Goal: Contribute content: Contribute content

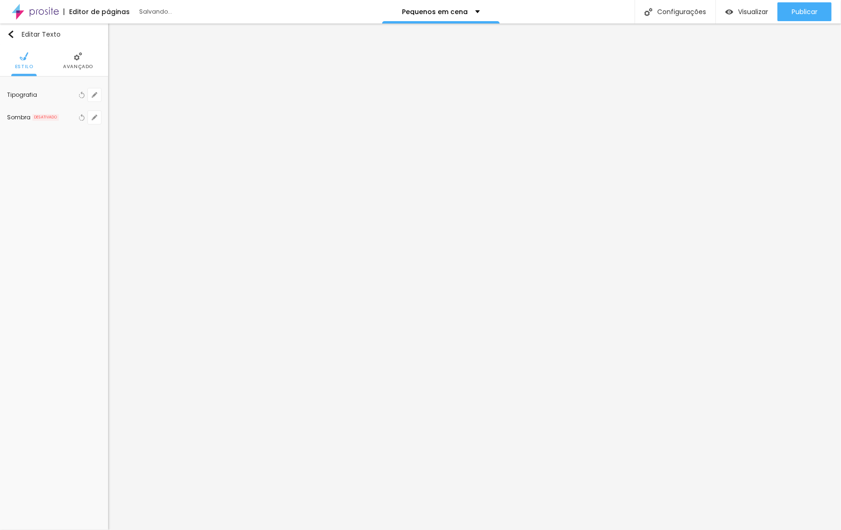
click at [74, 55] on img at bounding box center [78, 56] width 8 height 8
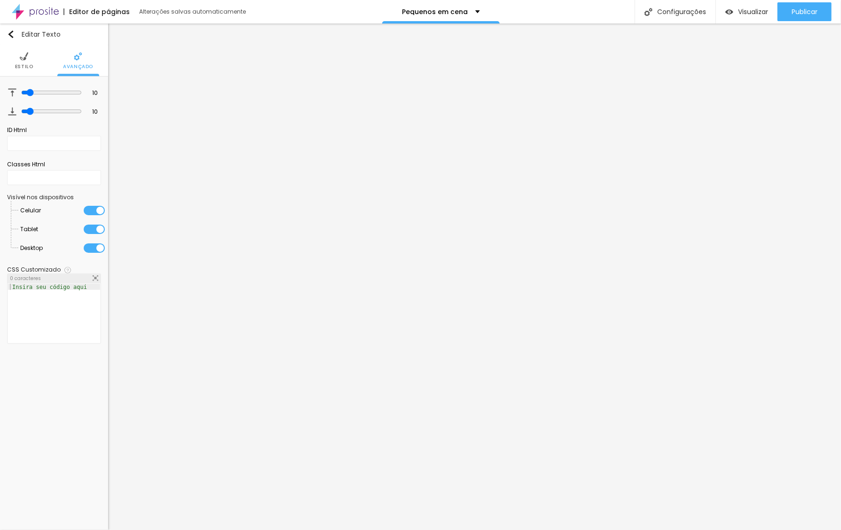
drag, startPoint x: 26, startPoint y: 54, endPoint x: 32, endPoint y: 59, distance: 8.0
click at [26, 54] on img at bounding box center [24, 56] width 8 height 8
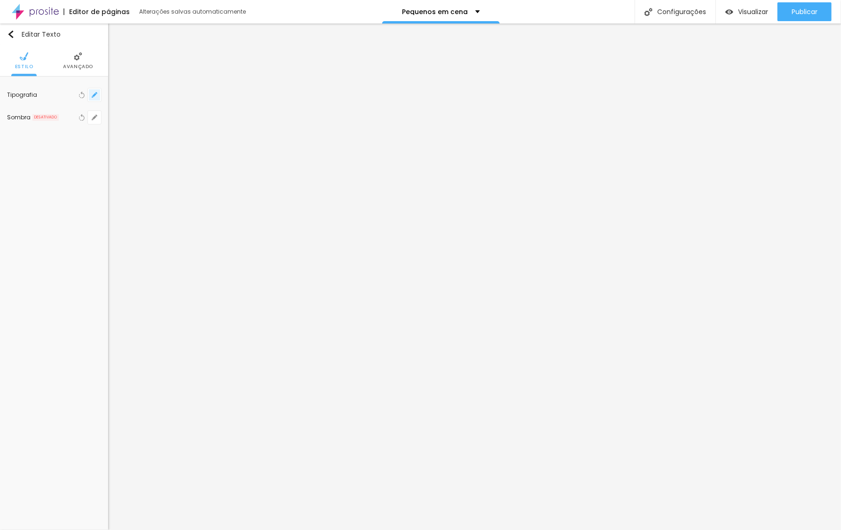
click at [94, 94] on icon "button" at bounding box center [95, 95] width 4 height 4
type input "1"
type input "#4C5D6B"
type input "1"
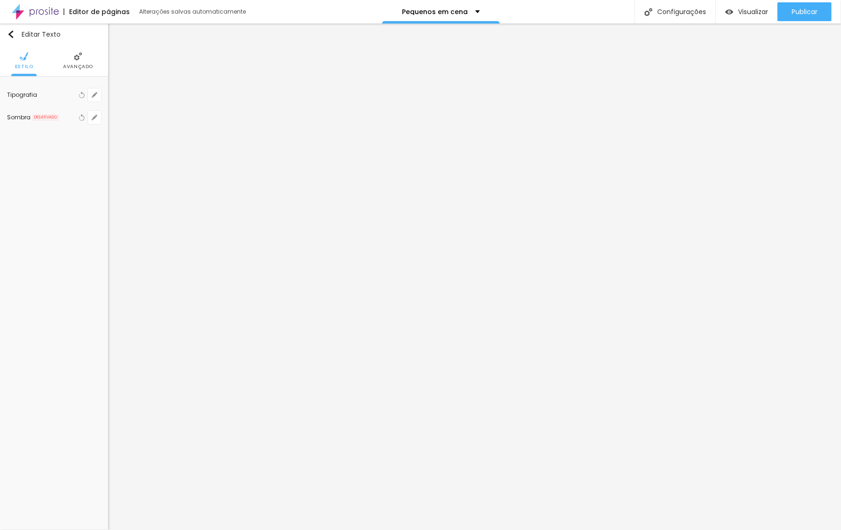
type input "#949BA1"
type input "1"
type input "#F1F1F1"
type input "1"
type input "#FFFFFF"
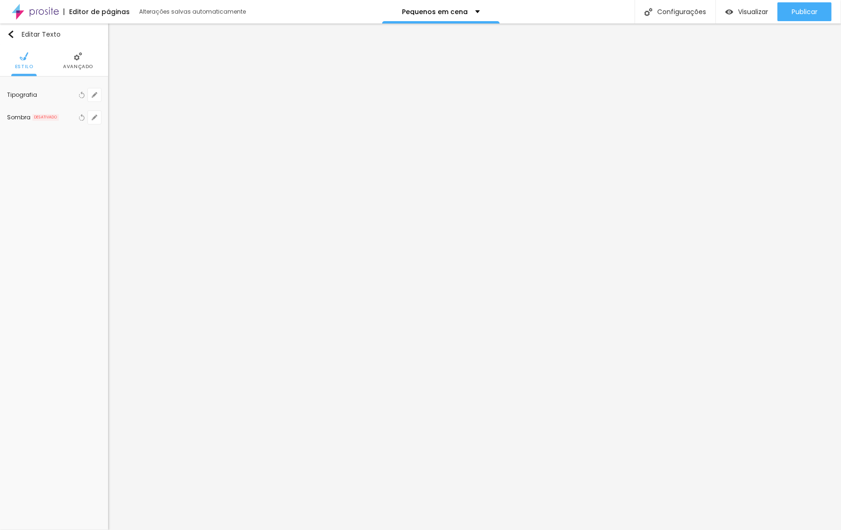
type input "1"
type input "#EAEAEA"
type input "1"
type input "#D9D9D9"
type input "1"
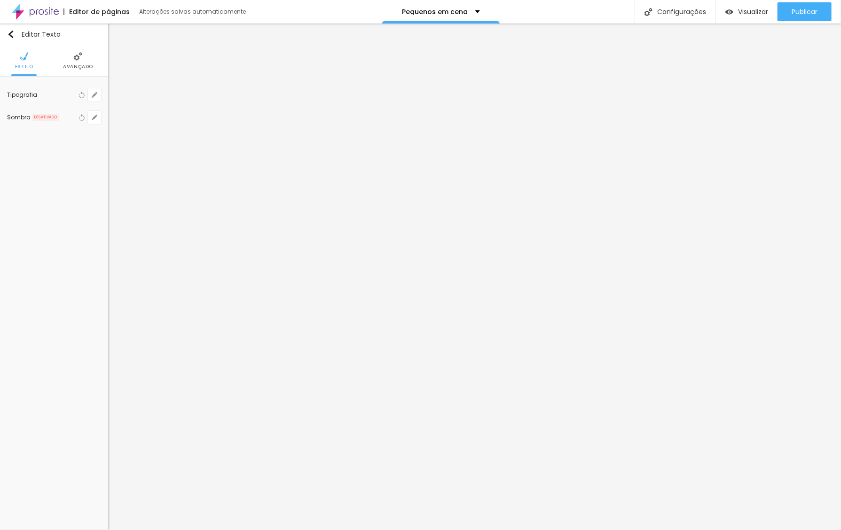
type input "#C3C3C3"
type input "1"
type input "#B9B9B9"
type input "1"
type input "#AFAFAF"
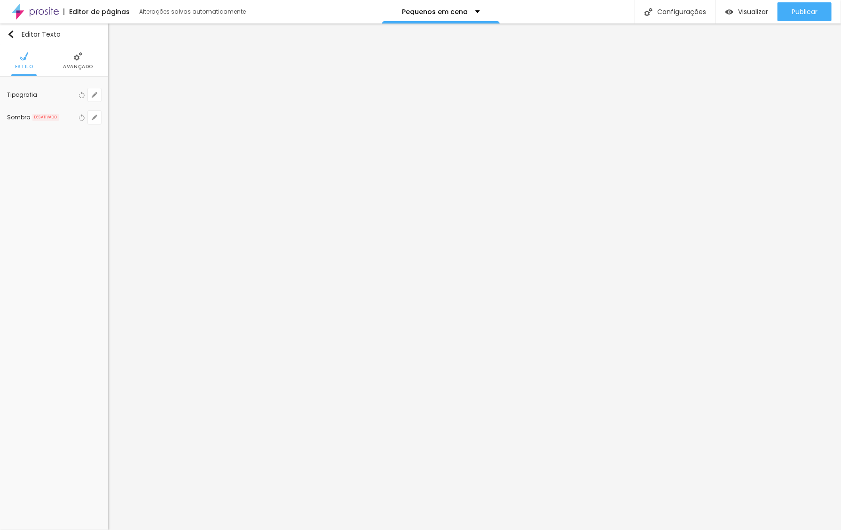
type input "1"
type input "#ADADAD"
type input "1"
type input "#ACACAC"
type input "1"
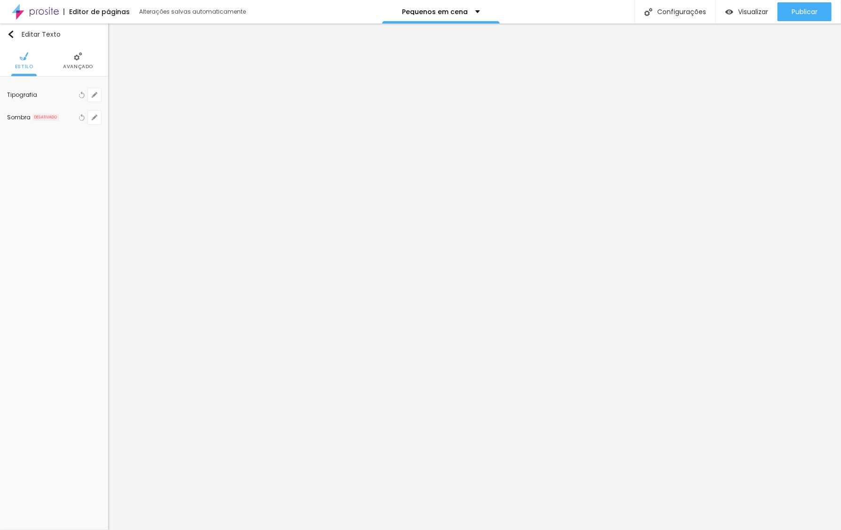
type input "#AAAAAA"
type input "1"
type input "#A6A6A6"
type input "1"
type input "#A5A5A5"
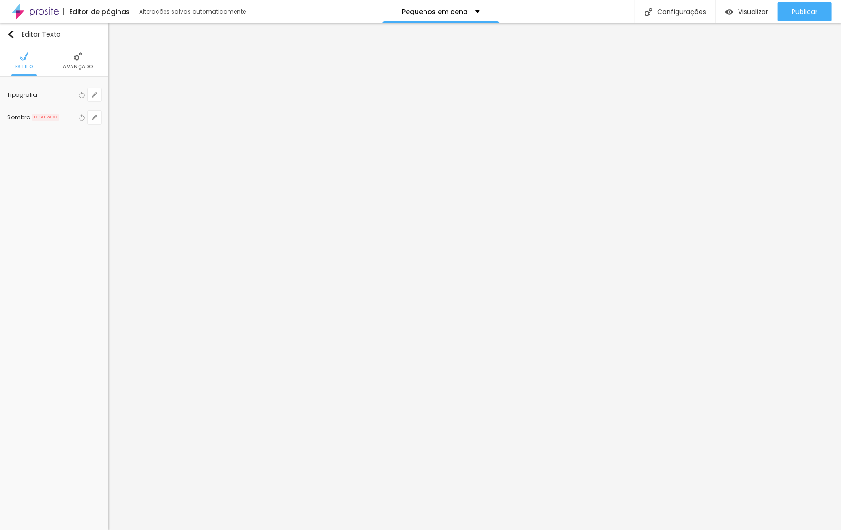
type input "1"
type input "#A3A3A3"
drag, startPoint x: 127, startPoint y: 267, endPoint x: 108, endPoint y: 283, distance: 26.0
type input "1"
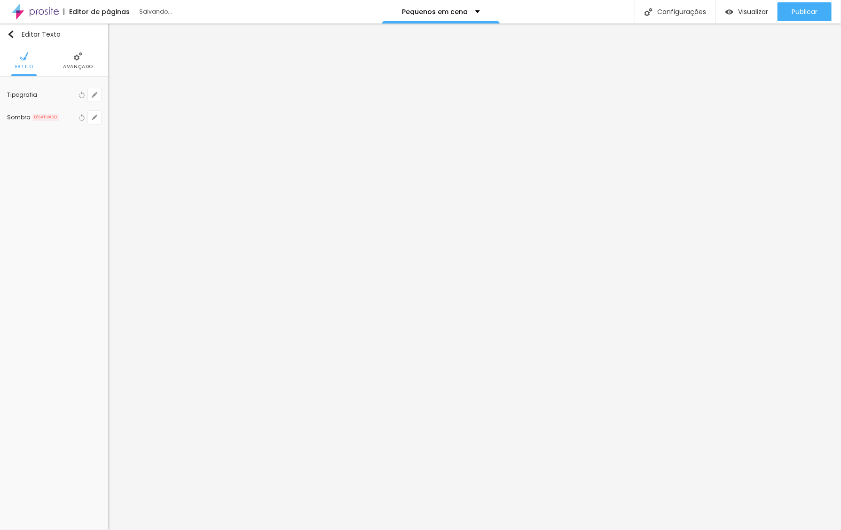
click at [372, 530] on div at bounding box center [420, 530] width 841 height 0
click at [787, 10] on button "Publicar" at bounding box center [804, 11] width 54 height 19
click at [54, 64] on span "Estilo" at bounding box center [54, 66] width 18 height 5
click at [64, 94] on div at bounding box center [66, 95] width 12 height 12
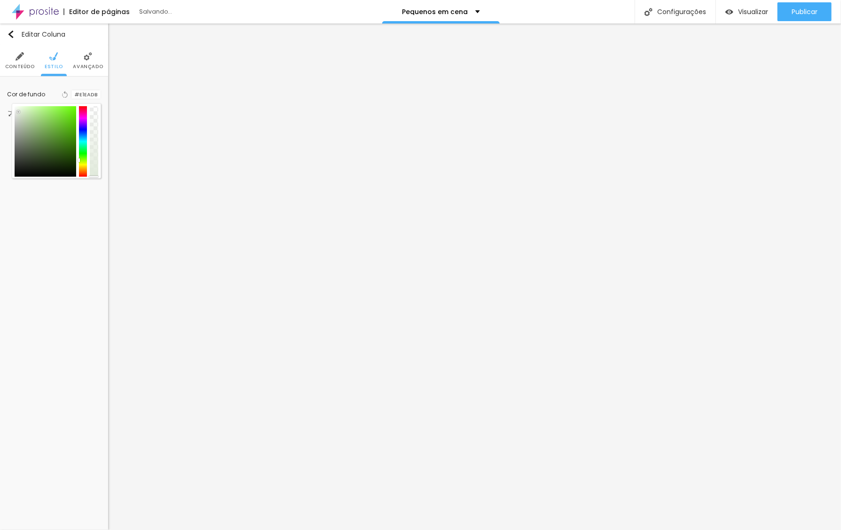
drag, startPoint x: 83, startPoint y: 127, endPoint x: 86, endPoint y: 159, distance: 32.2
click at [86, 159] on div at bounding box center [83, 141] width 8 height 71
click at [82, 157] on div at bounding box center [83, 141] width 8 height 71
drag, startPoint x: 71, startPoint y: 111, endPoint x: 26, endPoint y: 93, distance: 48.7
click at [26, 93] on div "Cor de fundo Voltar ao padrão #DEFFD0" at bounding box center [54, 94] width 94 height 12
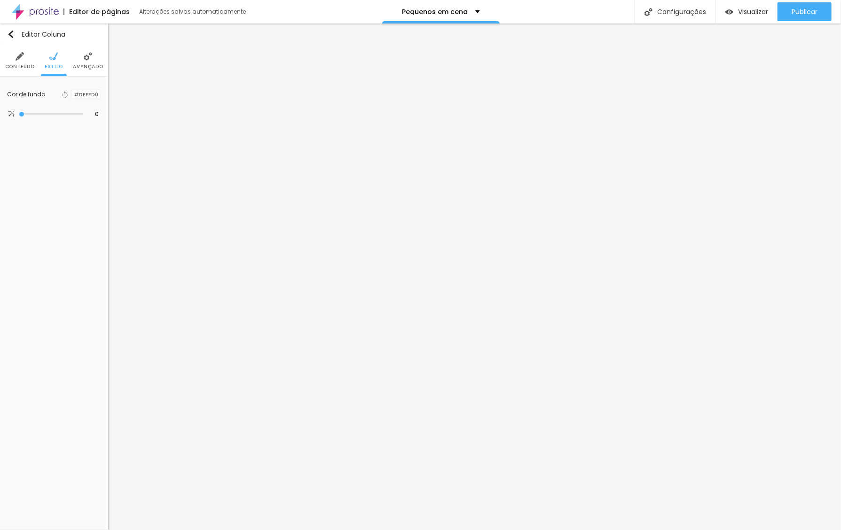
click at [71, 97] on div at bounding box center [71, 94] width 0 height 9
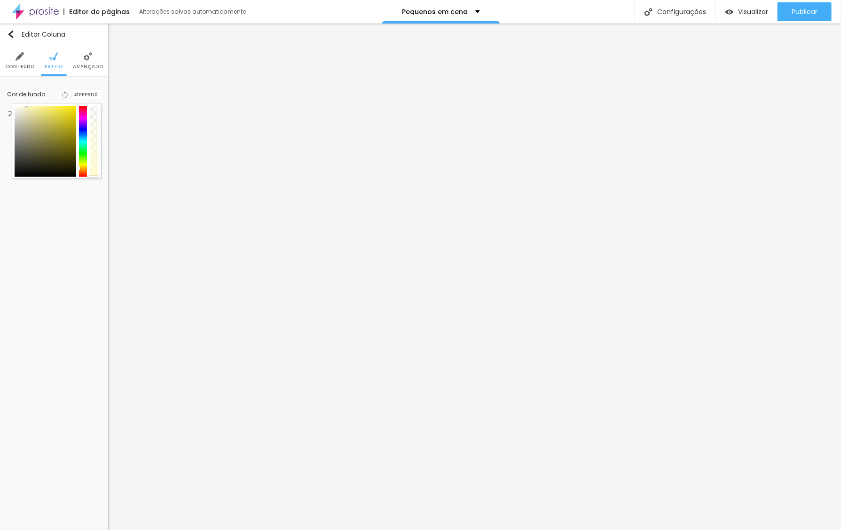
drag, startPoint x: 77, startPoint y: 161, endPoint x: 81, endPoint y: 165, distance: 6.3
click at [79, 167] on div at bounding box center [79, 168] width 2 height 4
drag, startPoint x: 82, startPoint y: 165, endPoint x: 75, endPoint y: 167, distance: 7.8
click at [75, 167] on div at bounding box center [57, 141] width 84 height 71
type input "#FFF9A9"
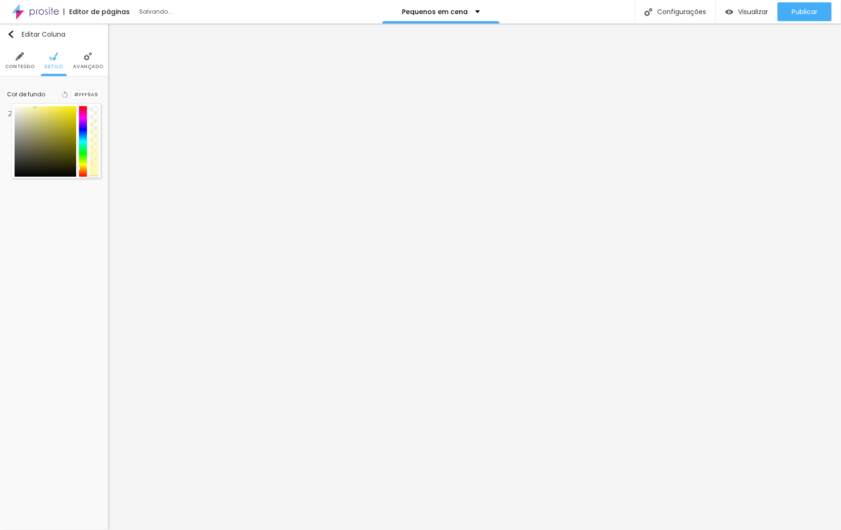
drag, startPoint x: 60, startPoint y: 130, endPoint x: 35, endPoint y: 104, distance: 36.2
click at [35, 104] on div at bounding box center [56, 140] width 89 height 75
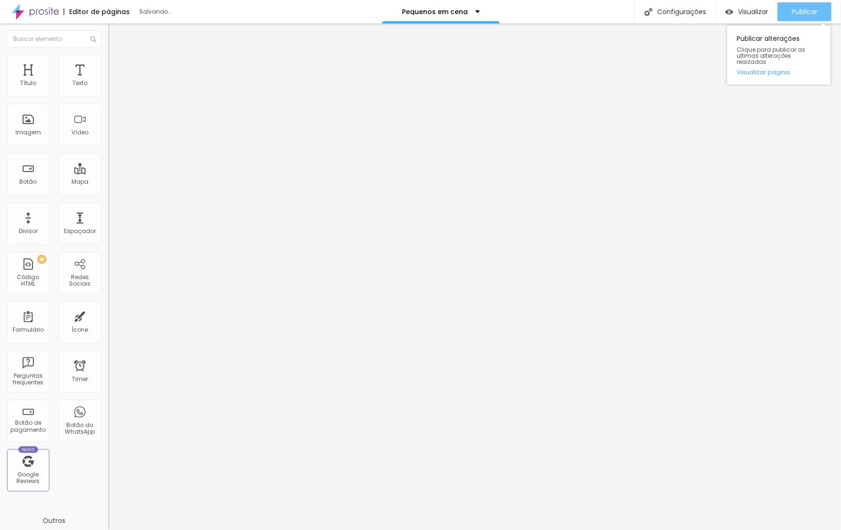
click at [794, 10] on span "Publicar" at bounding box center [805, 12] width 26 height 8
click at [787, 13] on button "Publicar" at bounding box center [804, 11] width 54 height 19
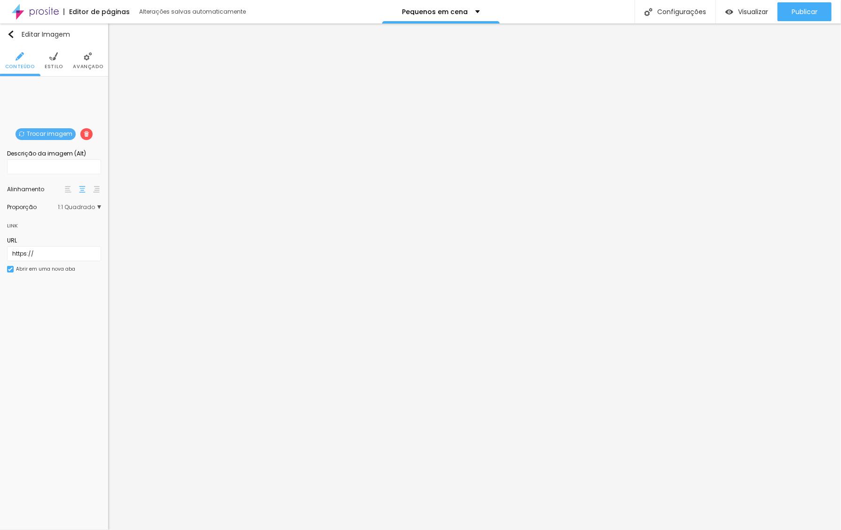
click at [64, 133] on span "Trocar imagem" at bounding box center [46, 134] width 60 height 12
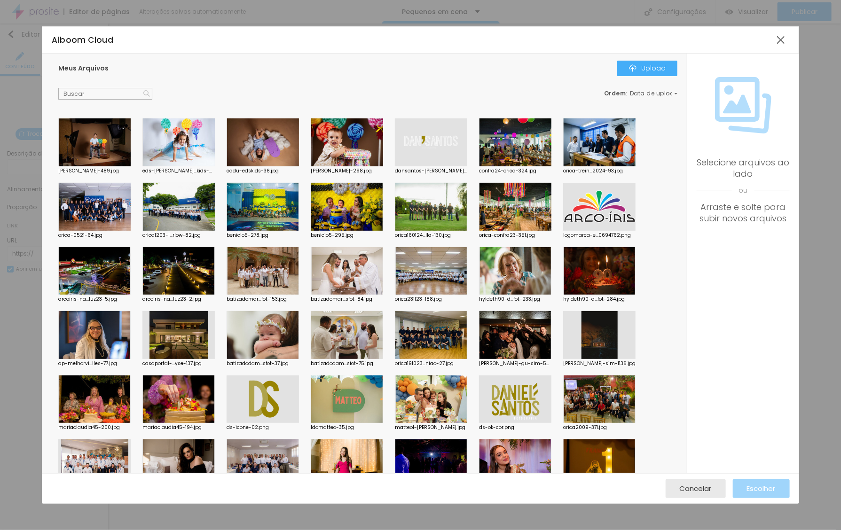
click at [348, 150] on div at bounding box center [347, 142] width 72 height 48
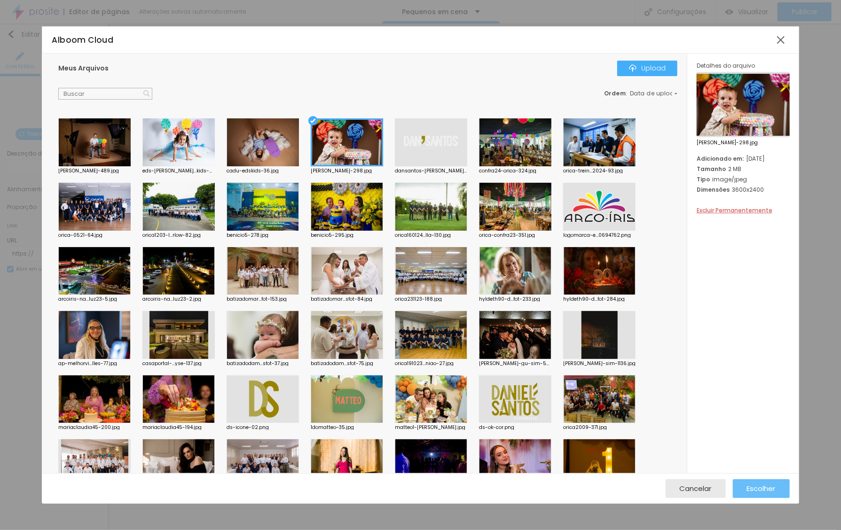
click at [762, 485] on span "Escolher" at bounding box center [761, 489] width 29 height 8
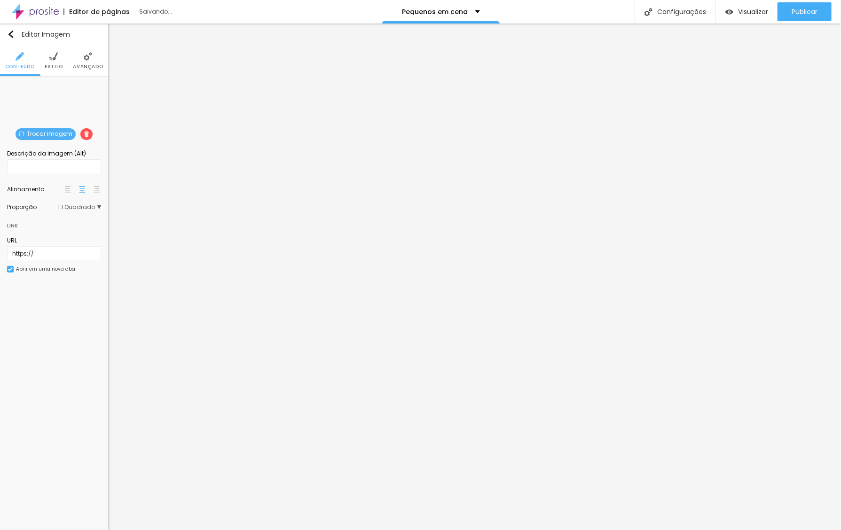
click at [39, 133] on span "Trocar imagem" at bounding box center [46, 134] width 60 height 12
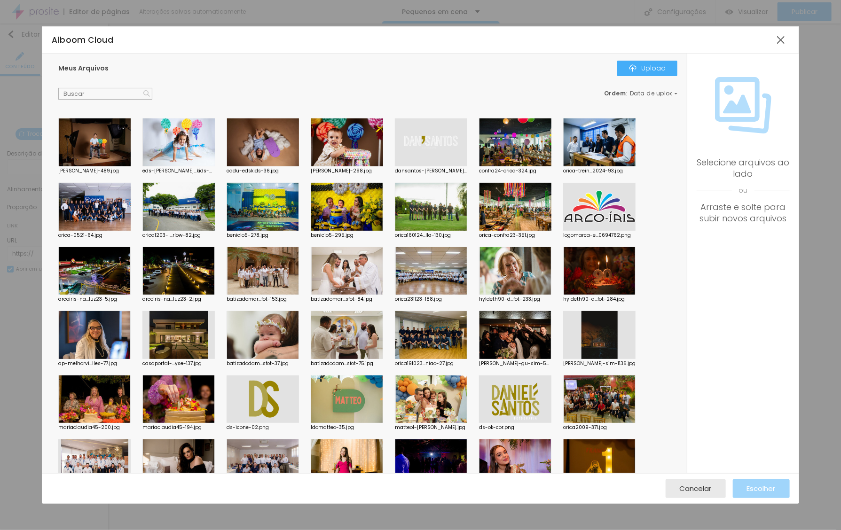
click at [261, 154] on div at bounding box center [263, 142] width 72 height 48
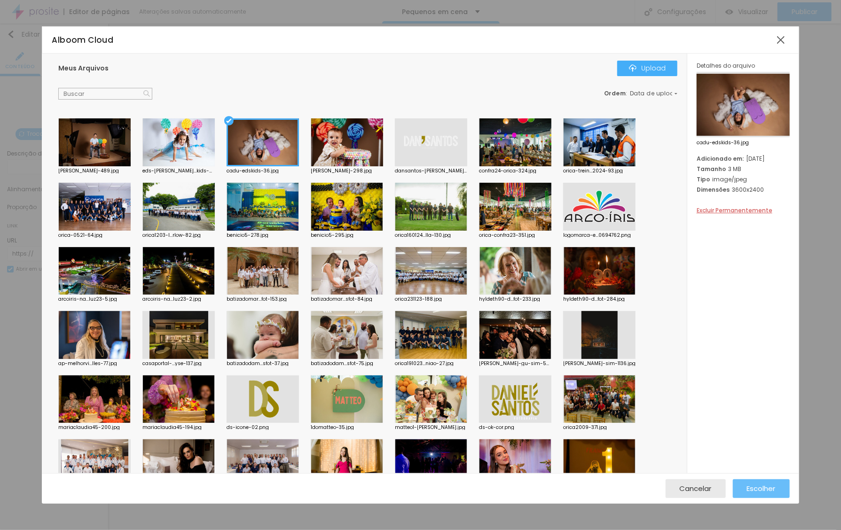
click at [758, 496] on div "Escolher" at bounding box center [761, 488] width 29 height 19
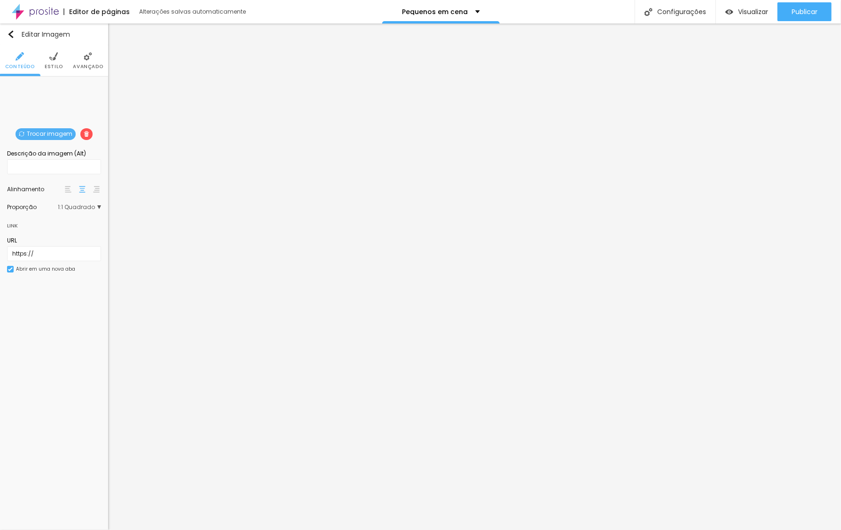
click at [45, 133] on span "Trocar imagem" at bounding box center [46, 134] width 60 height 12
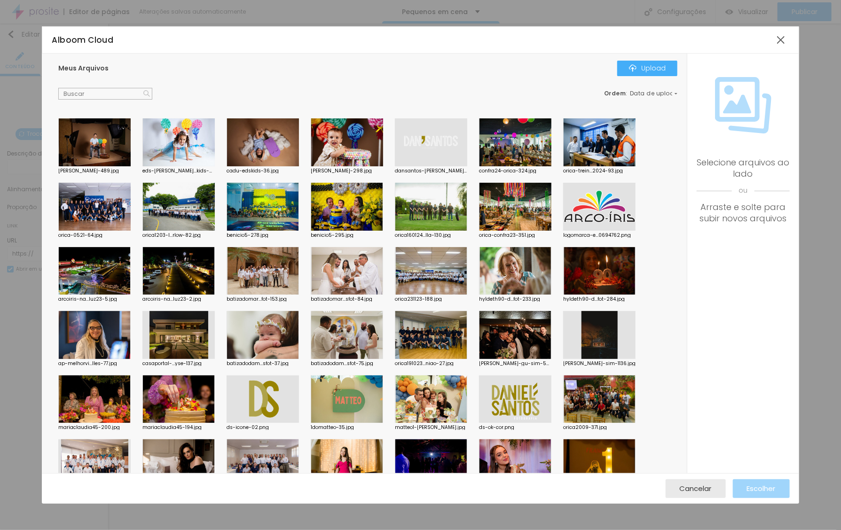
click at [157, 138] on div at bounding box center [178, 142] width 72 height 48
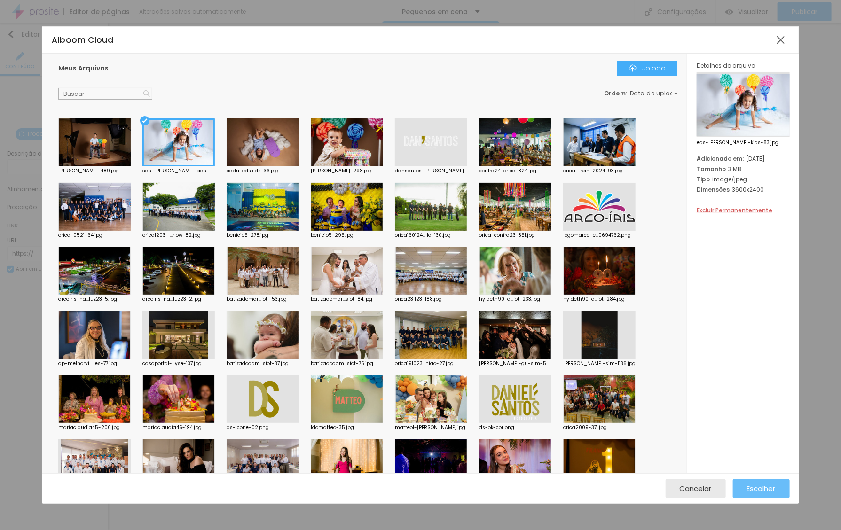
click at [762, 485] on span "Escolher" at bounding box center [761, 489] width 29 height 8
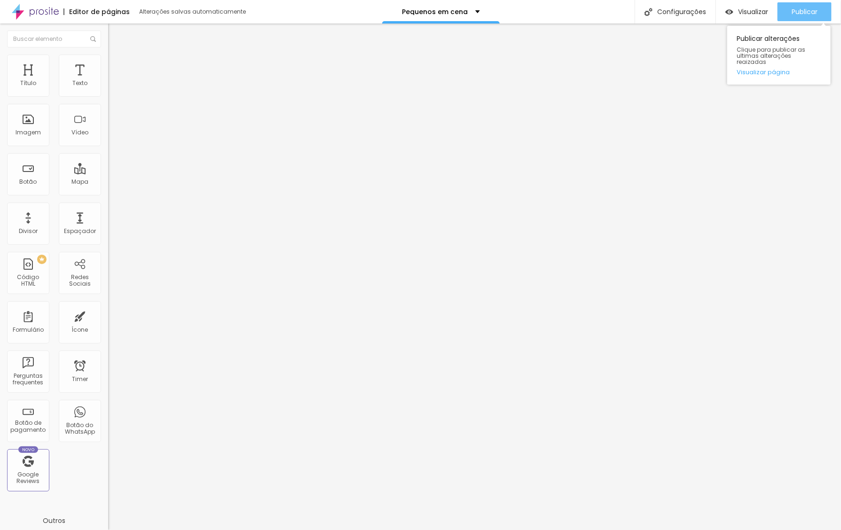
click at [804, 14] on span "Publicar" at bounding box center [805, 12] width 26 height 8
click at [803, 14] on span "Publicar" at bounding box center [805, 12] width 26 height 8
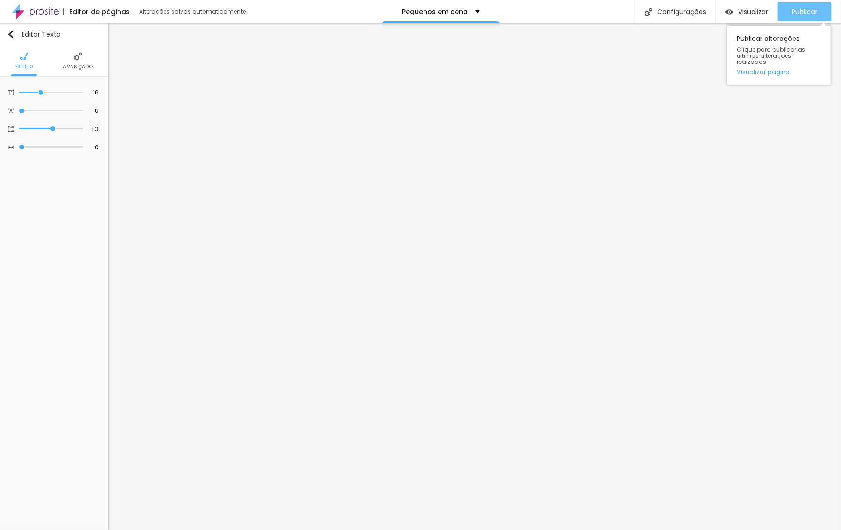
click at [788, 15] on button "Publicar" at bounding box center [804, 11] width 54 height 19
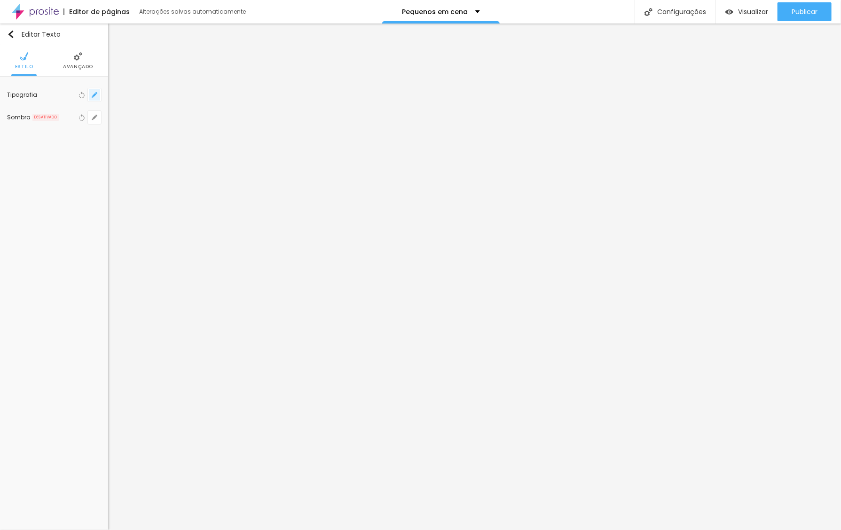
click at [96, 92] on icon "button" at bounding box center [96, 93] width 2 height 2
type input "1"
type input "#265D8A"
type input "1"
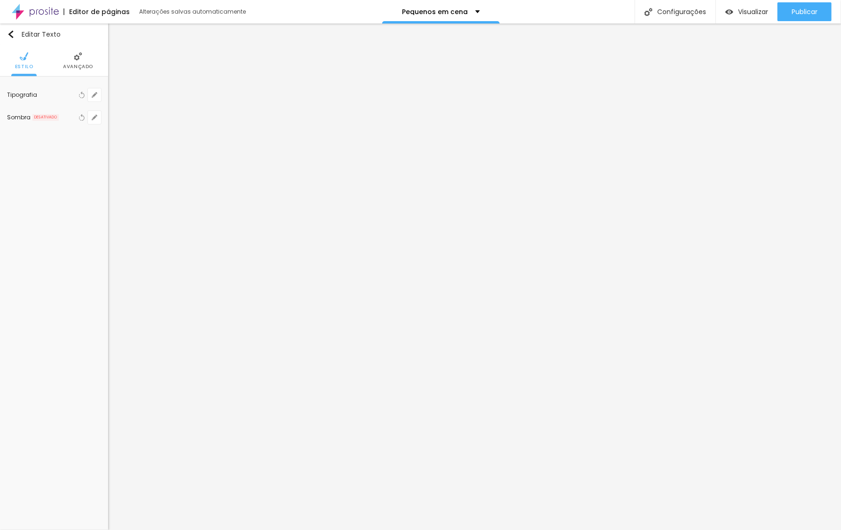
type input "#1D5888"
type input "1"
type input "#0F4F83"
type input "1"
type input "#054A81"
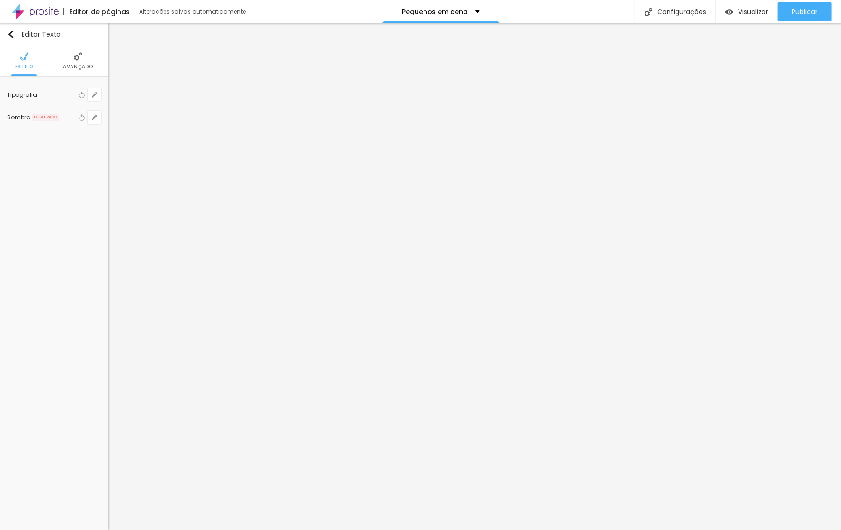
type input "1"
type input "#01477F"
type input "1"
type input "#00467E"
type input "1"
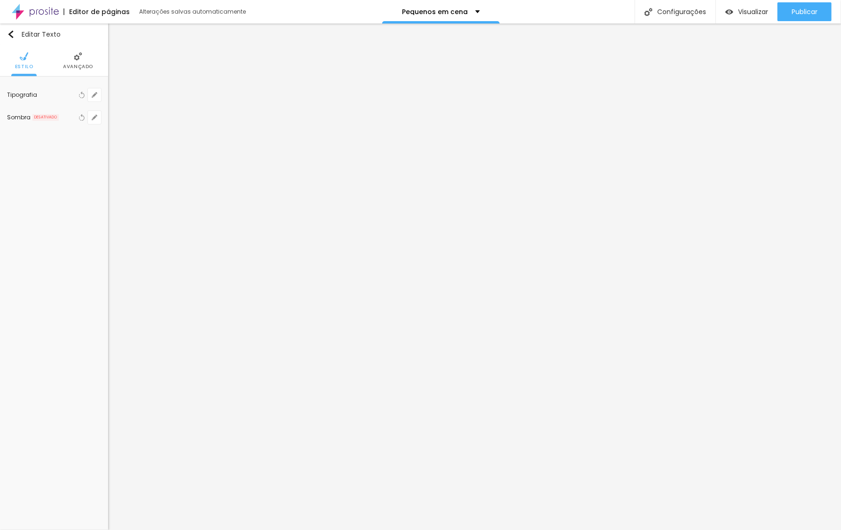
type input "#00447A"
type input "1"
type input "#00467E"
type input "1"
type input "#024E8B"
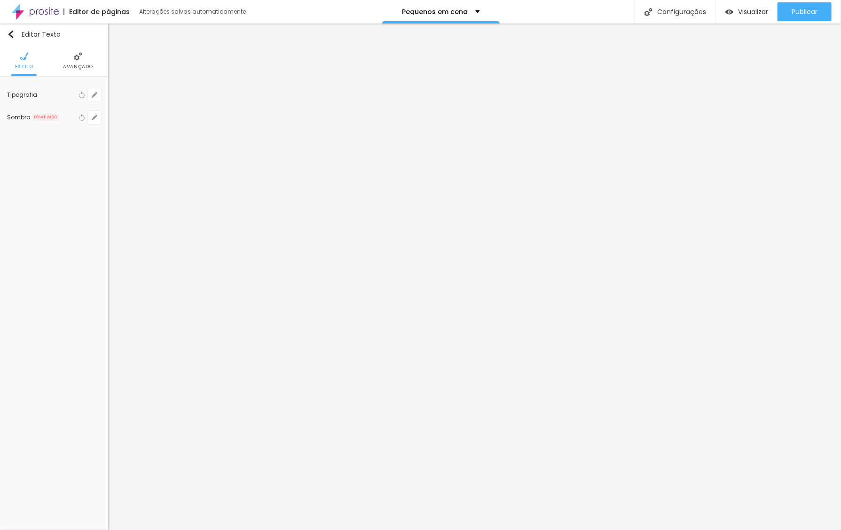
type input "1"
type input "#4586BB"
type input "1"
type input "#DAE9F5"
type input "1"
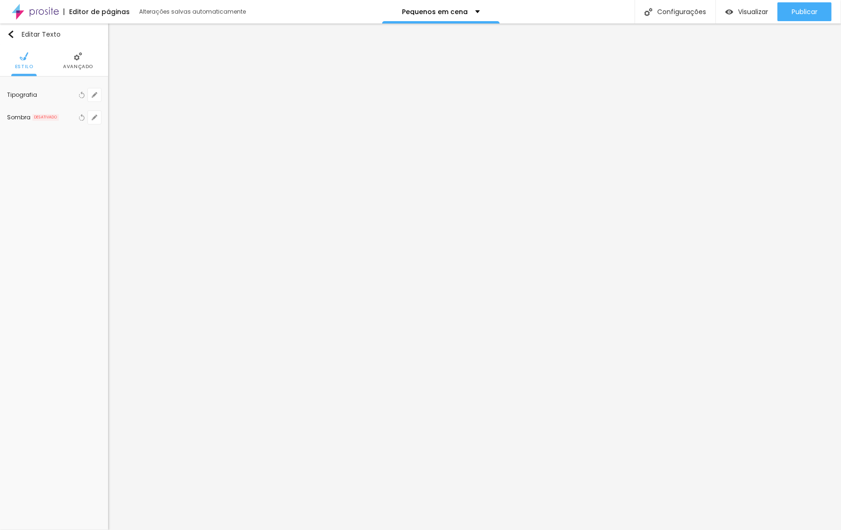
type input "#FFFFFF"
type input "1"
type input "#F1F1F1"
type input "1"
type input "#DBDBDB"
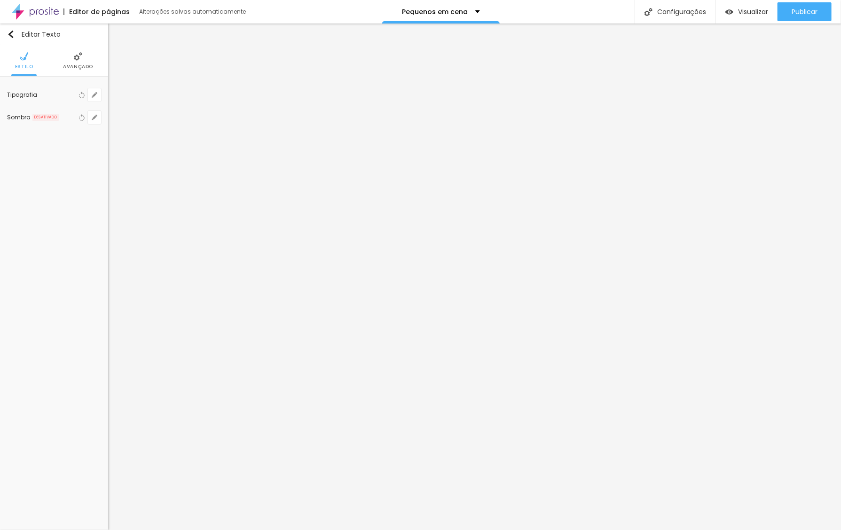
type input "1"
type input "#D3D3D3"
type input "1"
type input "#C2C2C2"
type input "1"
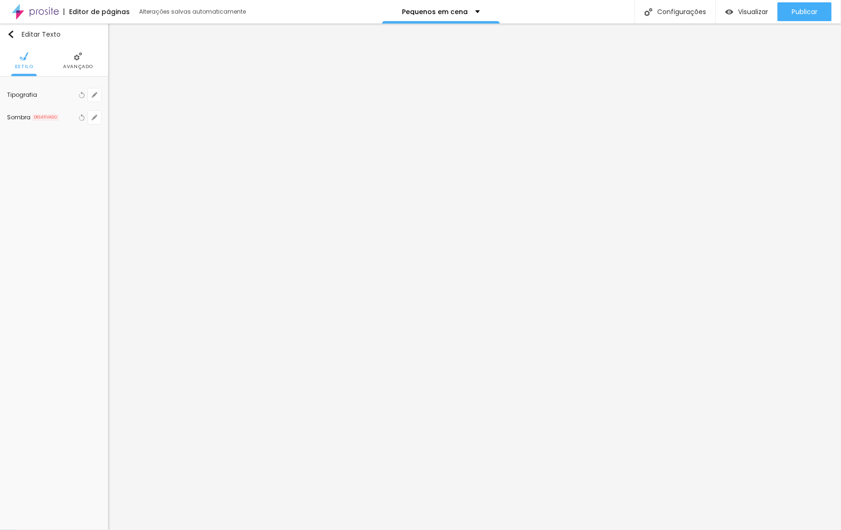
type input "#ADADAD"
type input "1"
type input "#A6A6A6"
type input "1"
type input "#A0A0A0"
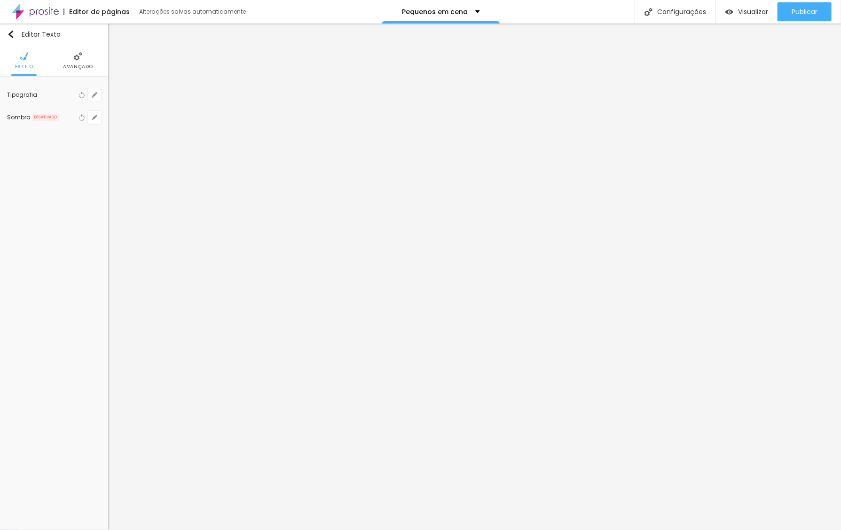
type input "1"
type input "#9C9C9C"
type input "1"
type input "#9B9B9B"
type input "1"
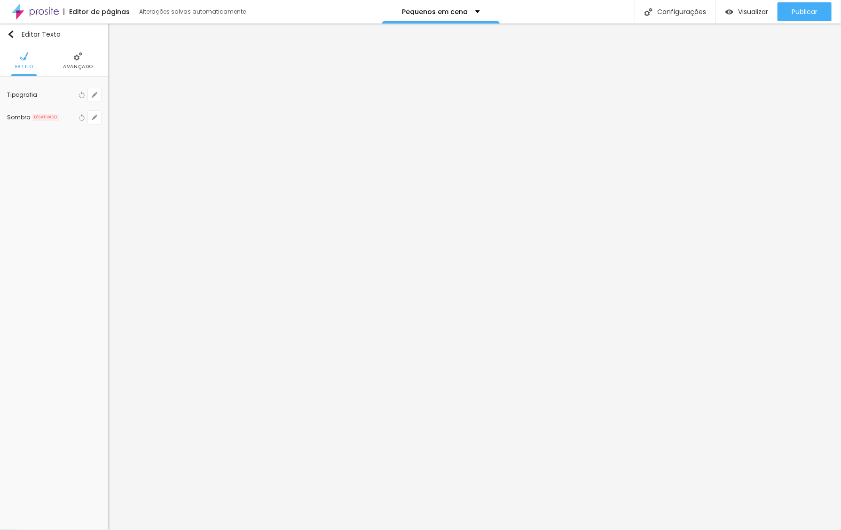
type input "#9C9C9C"
type input "1"
type input "#A1A1A1"
type input "1"
type input "#A3A3A3"
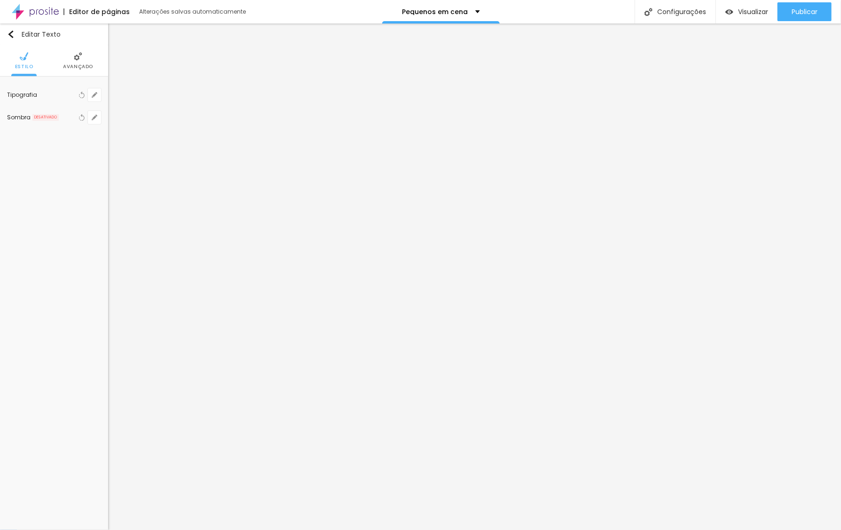
type input "1"
type input "#A5A5A5"
drag, startPoint x: 186, startPoint y: 292, endPoint x: 84, endPoint y: 282, distance: 102.5
click at [84, 282] on body "Editor de páginas Salvando... Pequenos em cena Configurações Configurações da p…" at bounding box center [420, 265] width 841 height 530
type input "1"
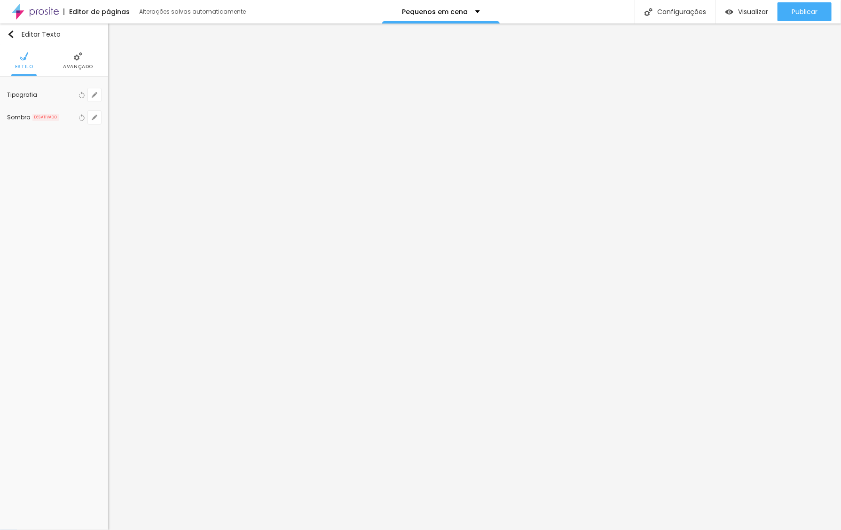
click at [471, 530] on div at bounding box center [420, 530] width 841 height 0
click at [95, 95] on icon "button" at bounding box center [95, 95] width 4 height 4
type input "1"
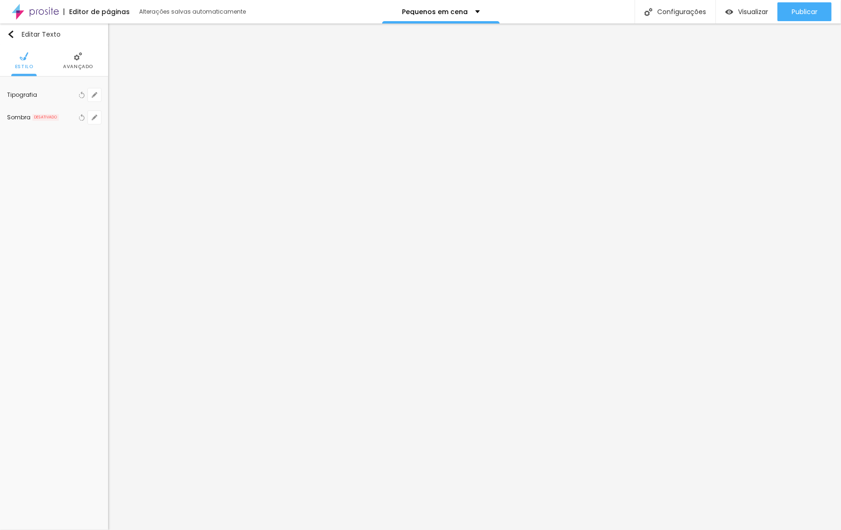
paste input
type input "#"
click at [347, 530] on div at bounding box center [420, 530] width 841 height 0
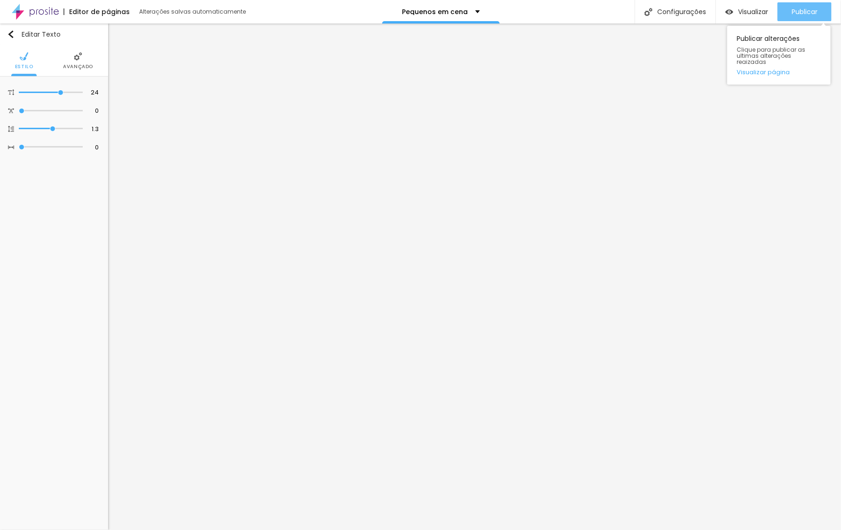
click at [813, 15] on span "Publicar" at bounding box center [805, 12] width 26 height 8
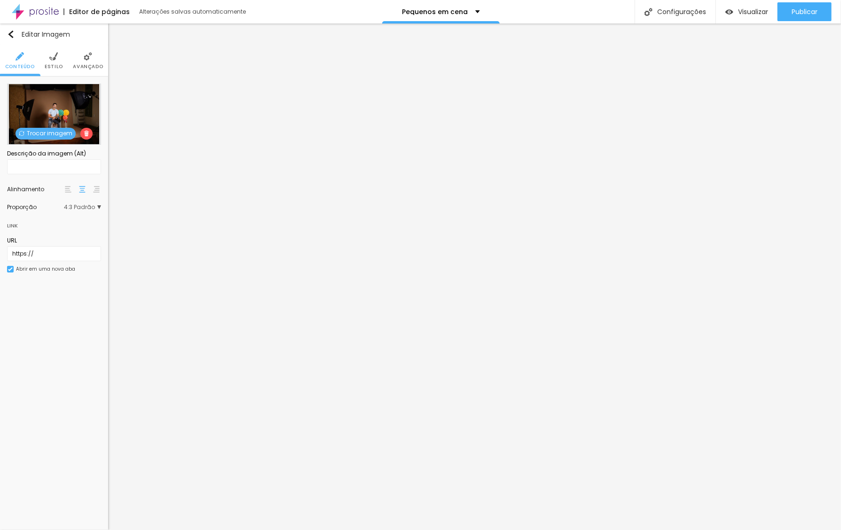
click at [44, 136] on span "Trocar imagem" at bounding box center [46, 134] width 60 height 12
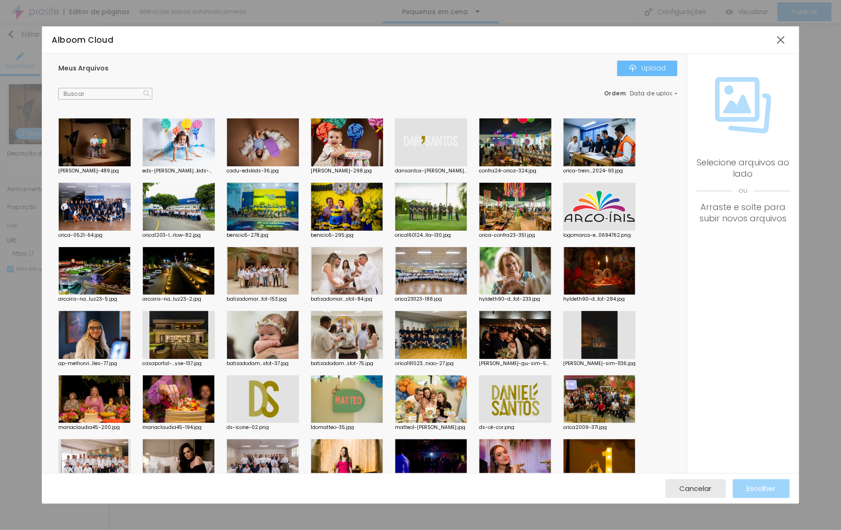
click at [640, 66] on div "Upload" at bounding box center [647, 68] width 37 height 8
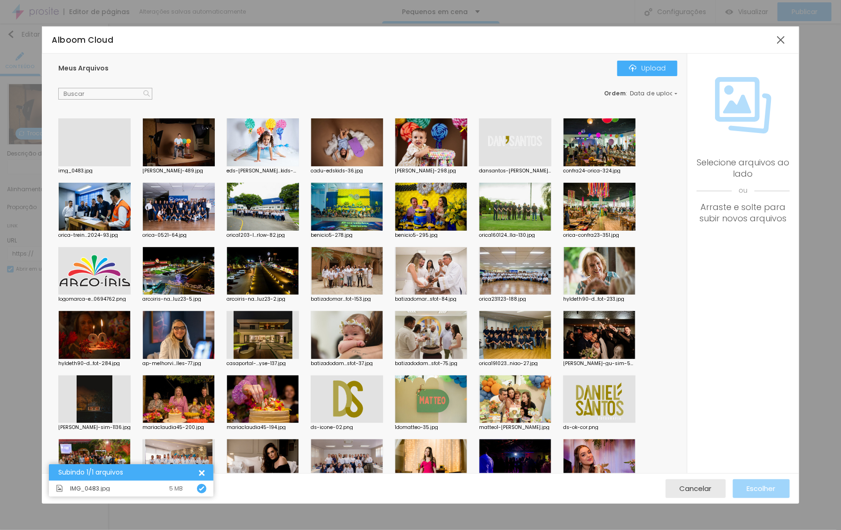
click at [103, 166] on div at bounding box center [94, 166] width 72 height 0
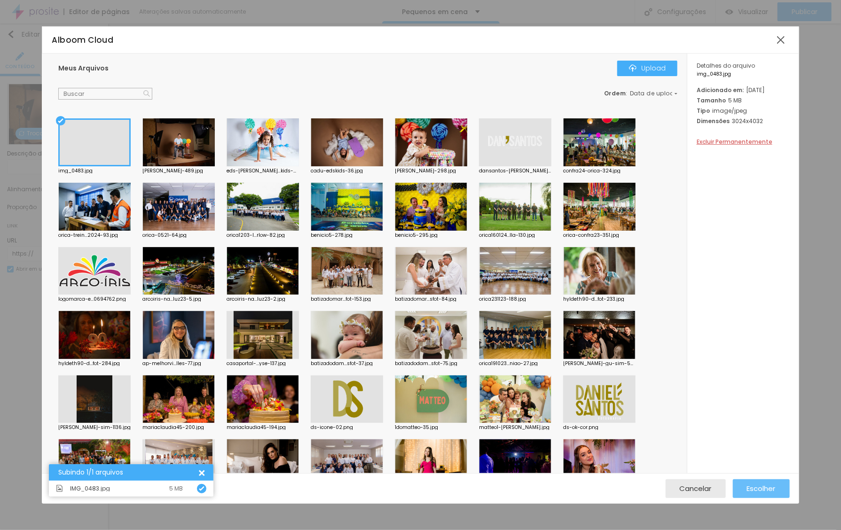
click at [776, 484] on button "Escolher" at bounding box center [761, 488] width 57 height 19
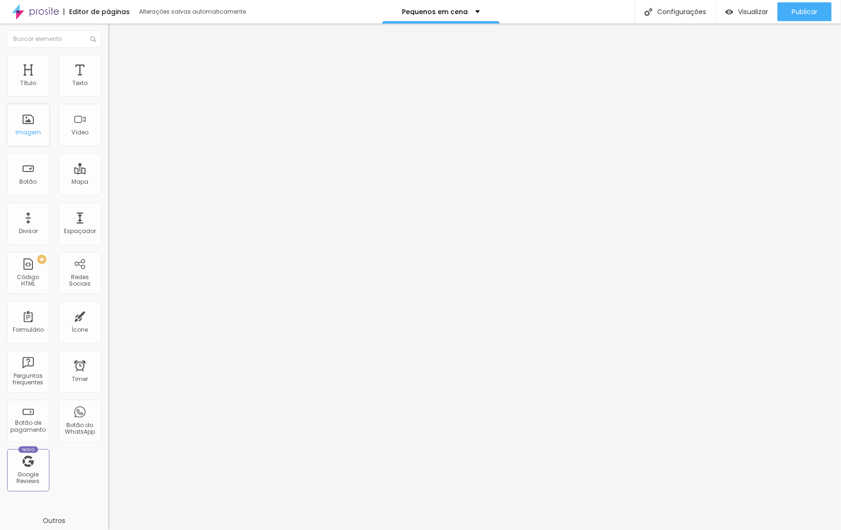
click at [35, 130] on div "Imagem" at bounding box center [28, 125] width 42 height 42
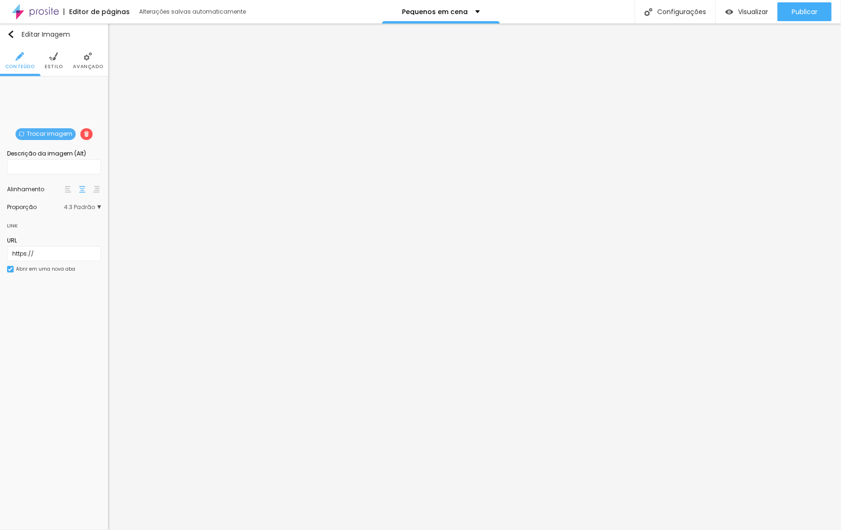
click at [45, 62] on li "Estilo" at bounding box center [54, 60] width 18 height 31
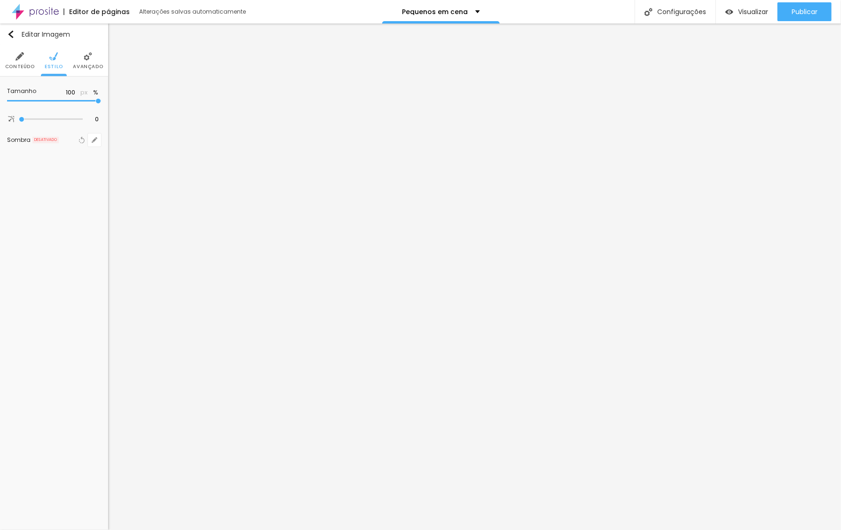
type input "95"
type input "85"
type input "70"
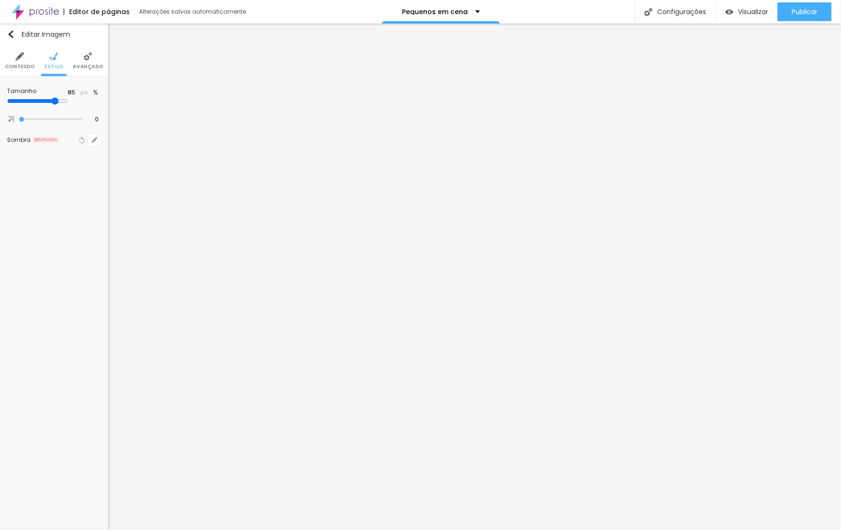
type input "70"
type input "60"
type input "55"
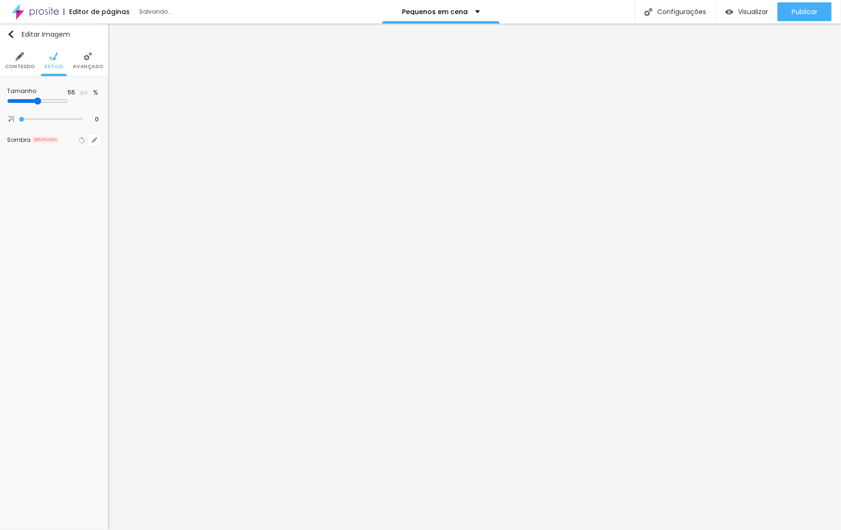
type input "50"
type input "45"
type input "40"
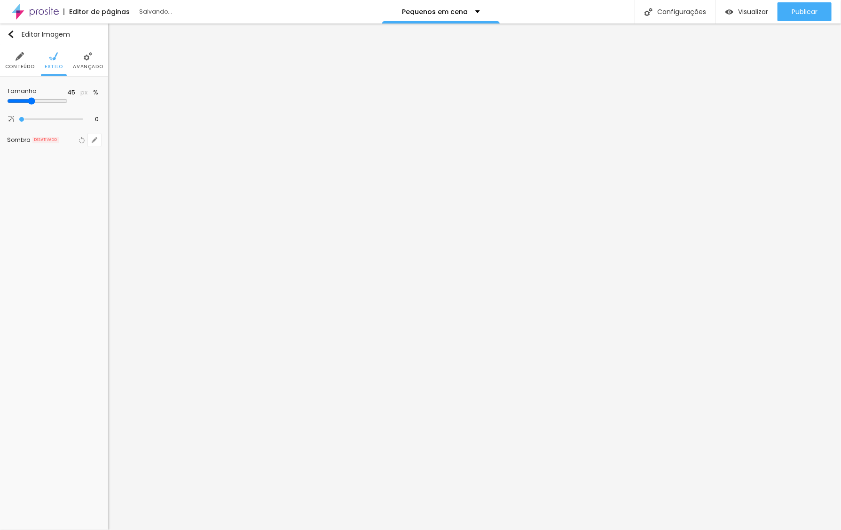
type input "40"
type input "35"
type input "30"
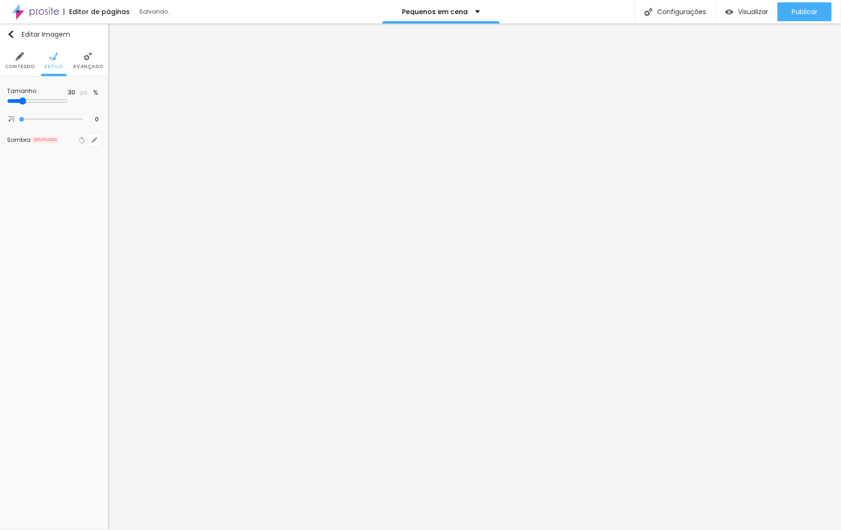
type input "25"
type input "20"
type input "25"
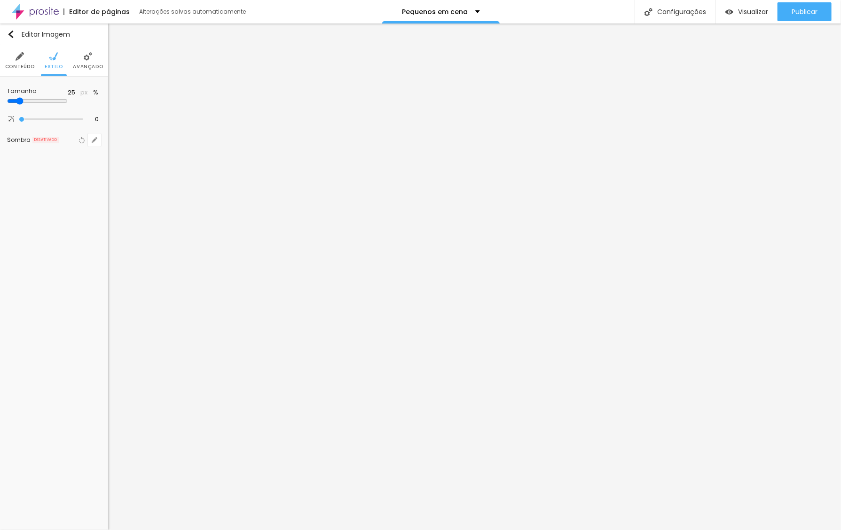
drag, startPoint x: 75, startPoint y: 105, endPoint x: 24, endPoint y: 114, distance: 51.1
type input "25"
click at [24, 114] on div "Tamanho 25 px % 0 [PERSON_NAME] arredondada Sombra DESATIVADO Voltar ao padrão" at bounding box center [54, 118] width 108 height 82
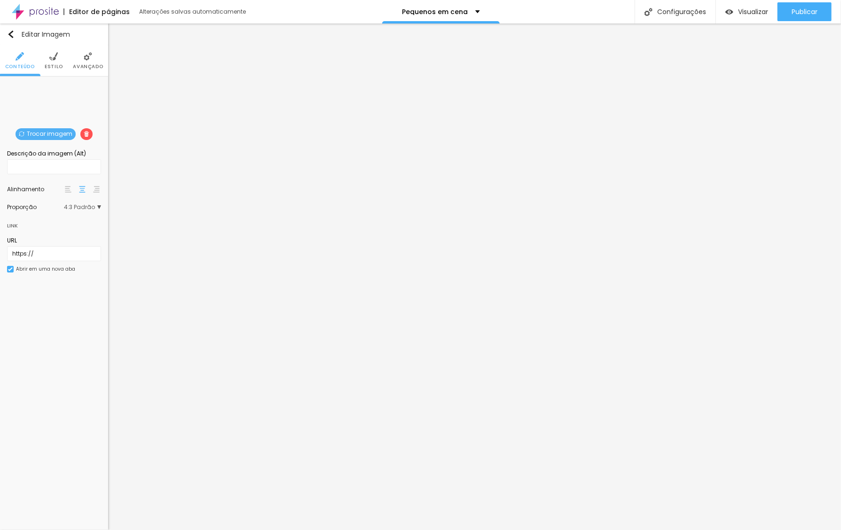
click at [41, 136] on span "Trocar imagem" at bounding box center [46, 134] width 60 height 12
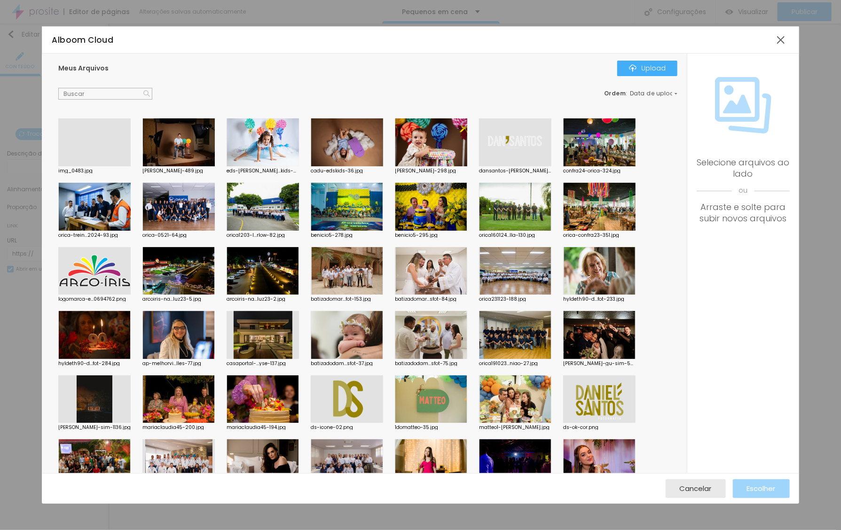
click at [509, 148] on div at bounding box center [515, 142] width 72 height 48
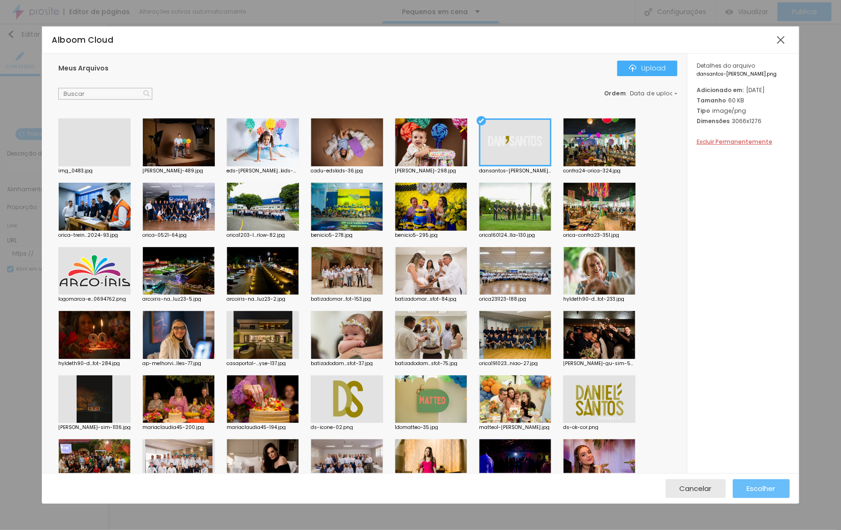
click at [766, 486] on span "Escolher" at bounding box center [761, 489] width 29 height 8
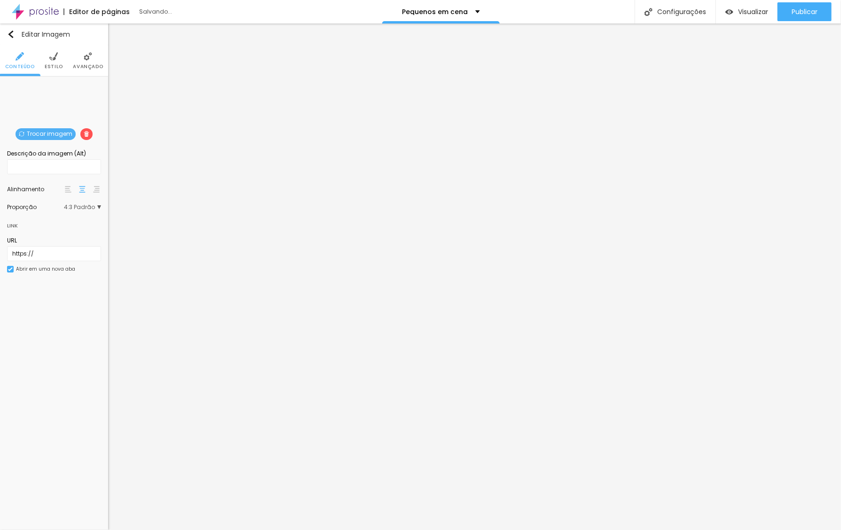
click at [78, 209] on span "4:3 Padrão" at bounding box center [82, 207] width 37 height 6
click at [62, 258] on div "Original" at bounding box center [61, 259] width 79 height 12
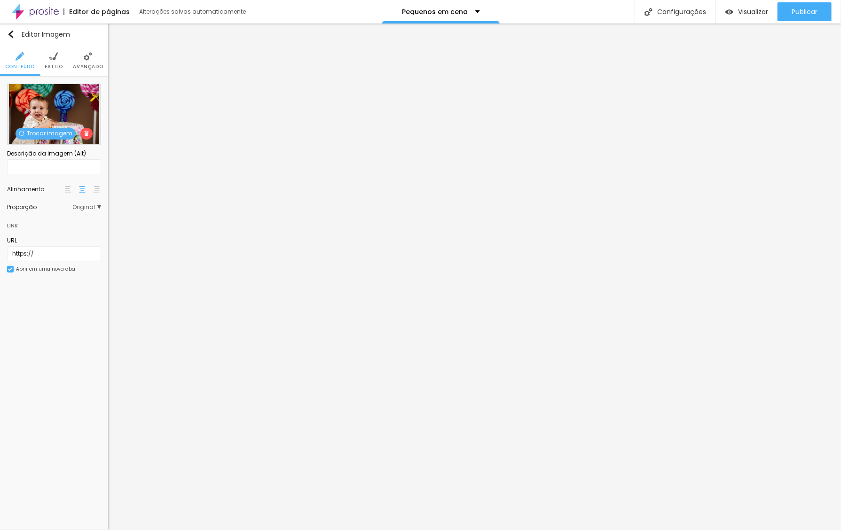
click at [45, 133] on span "Trocar imagem" at bounding box center [46, 134] width 60 height 12
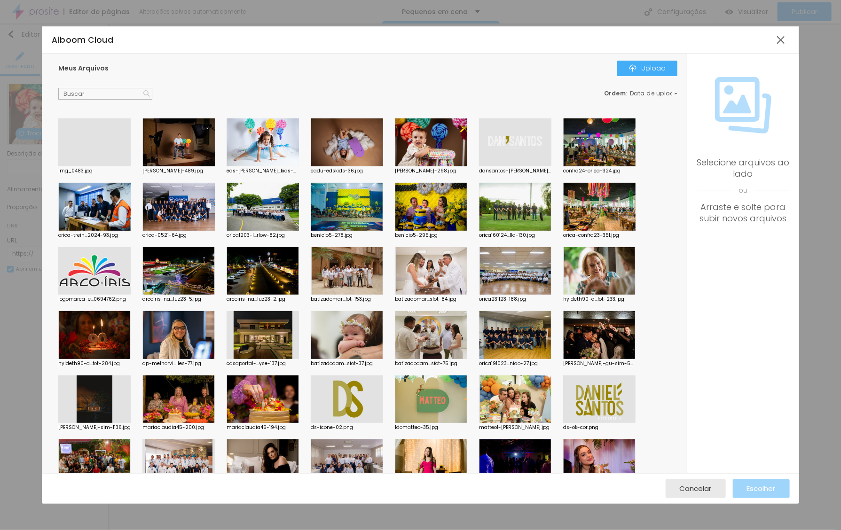
click at [497, 143] on div at bounding box center [515, 142] width 72 height 48
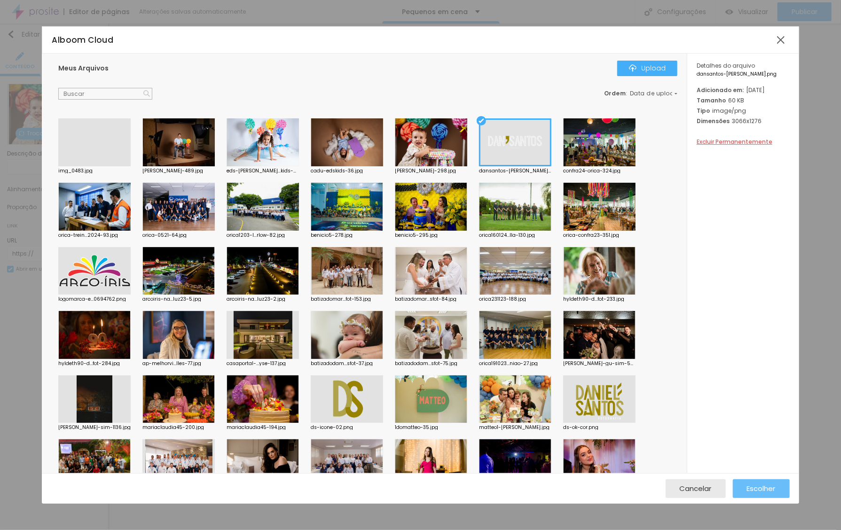
click at [761, 485] on span "Escolher" at bounding box center [761, 489] width 29 height 8
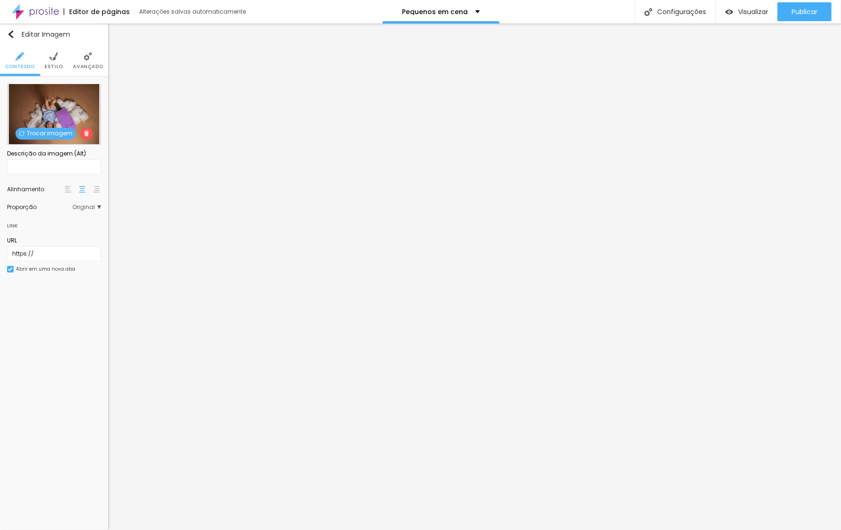
click at [46, 134] on span "Trocar imagem" at bounding box center [46, 134] width 60 height 12
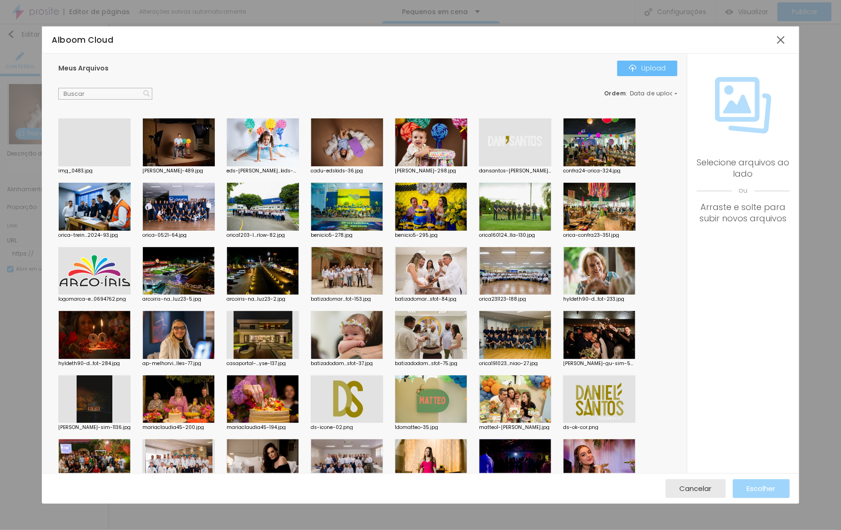
click at [654, 69] on div "Upload" at bounding box center [647, 68] width 37 height 8
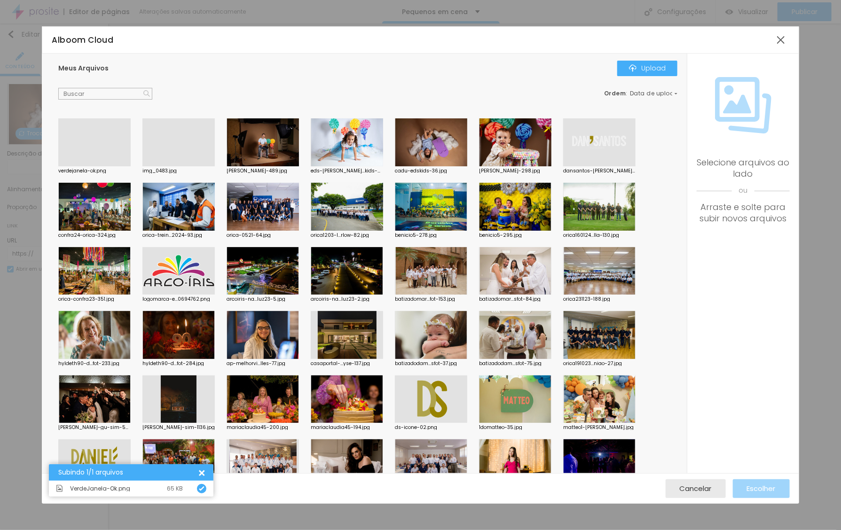
click at [83, 166] on div at bounding box center [94, 166] width 72 height 0
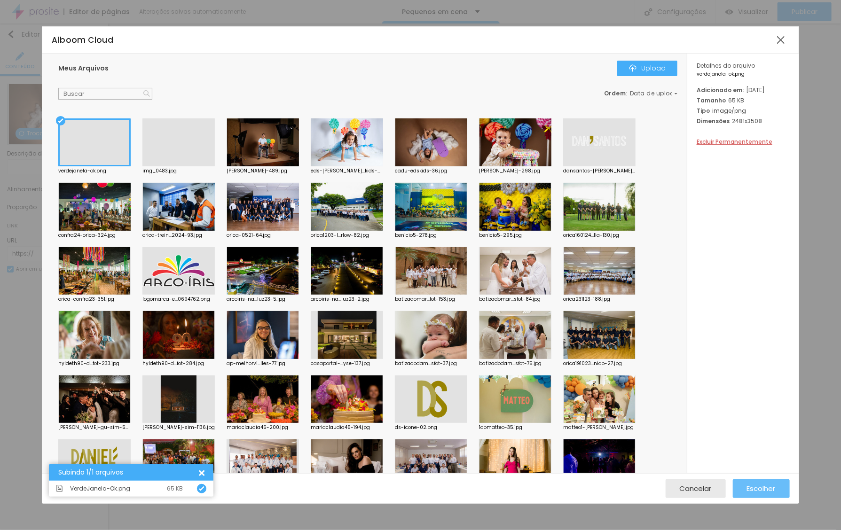
click at [756, 486] on span "Escolher" at bounding box center [761, 489] width 29 height 8
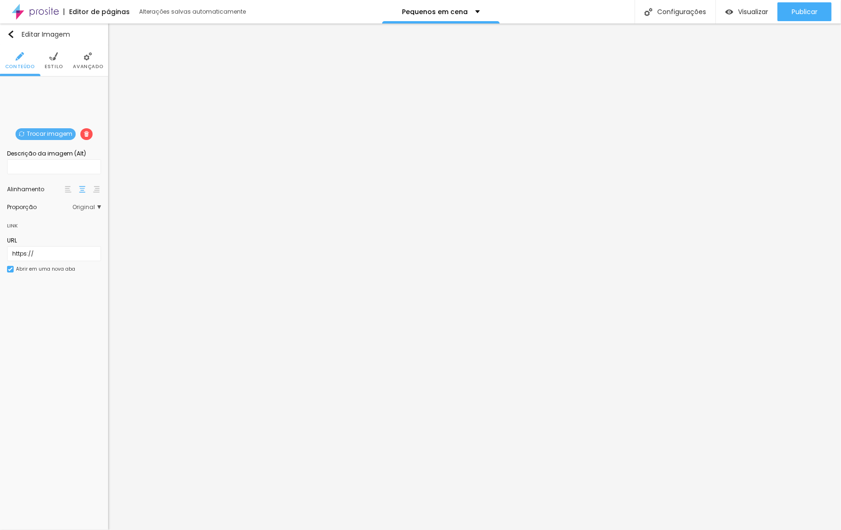
click at [55, 58] on img at bounding box center [53, 56] width 8 height 8
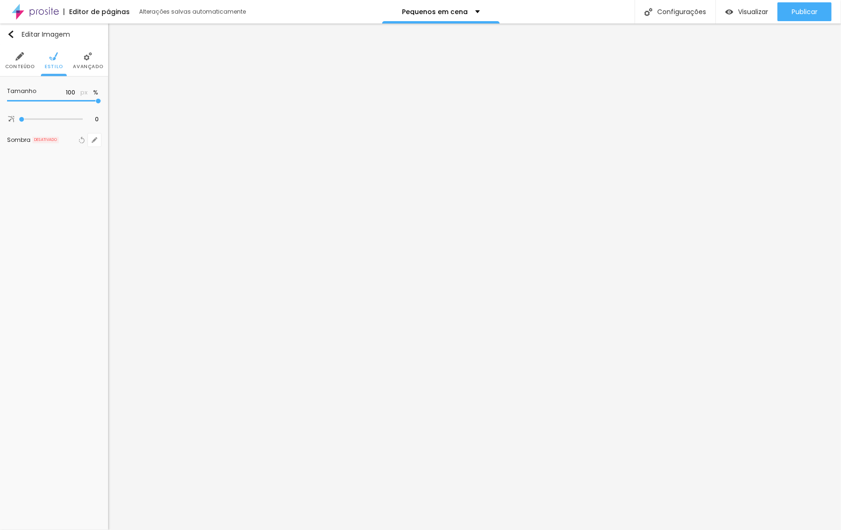
type input "95"
type input "90"
type input "85"
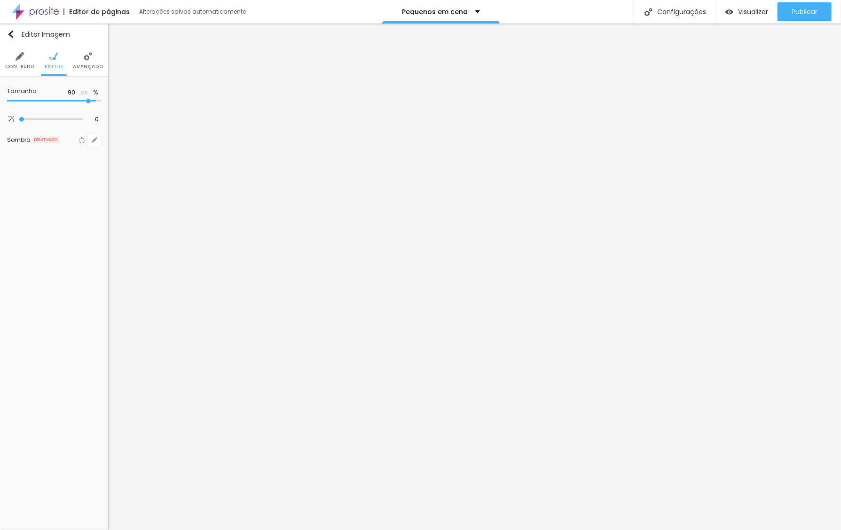
type input "85"
type input "80"
type input "75"
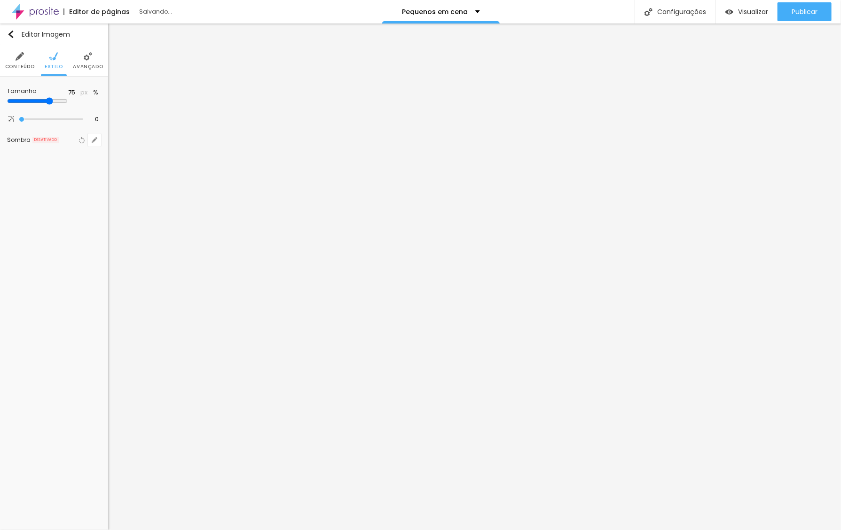
type input "70"
type input "65"
type input "60"
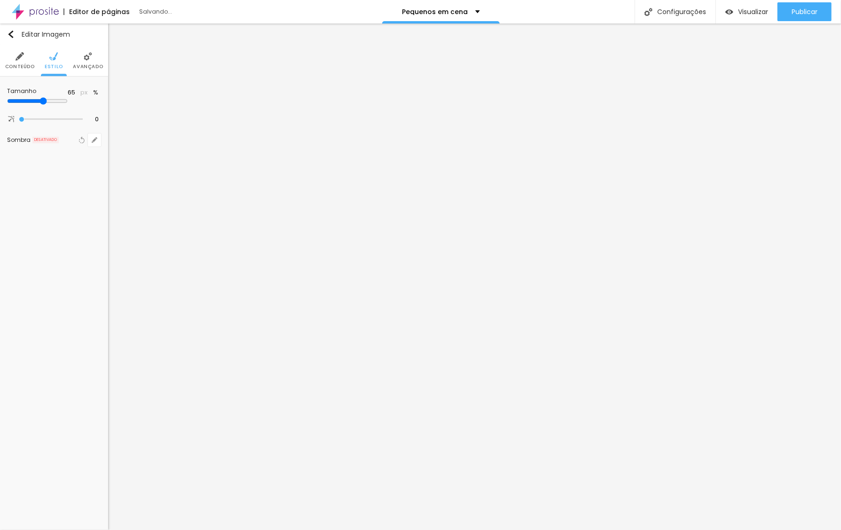
type input "60"
type input "55"
type input "50"
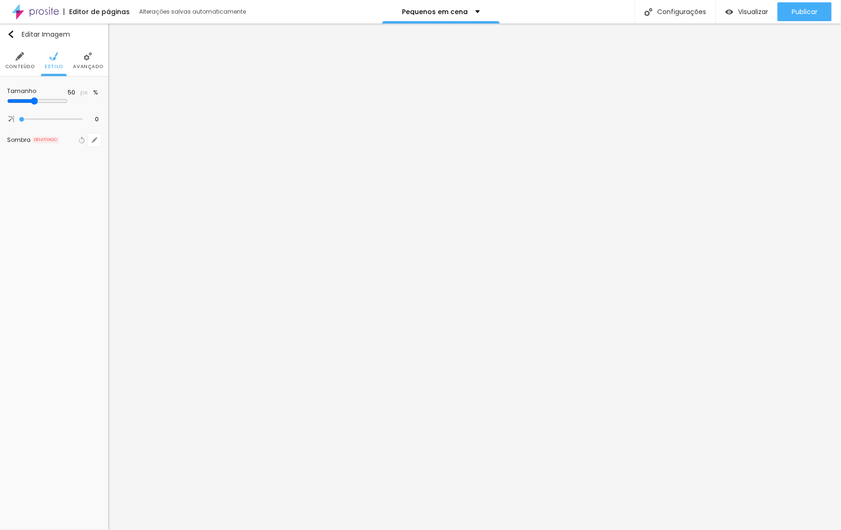
type input "45"
type input "40"
drag, startPoint x: 93, startPoint y: 103, endPoint x: 39, endPoint y: 118, distance: 56.7
type input "40"
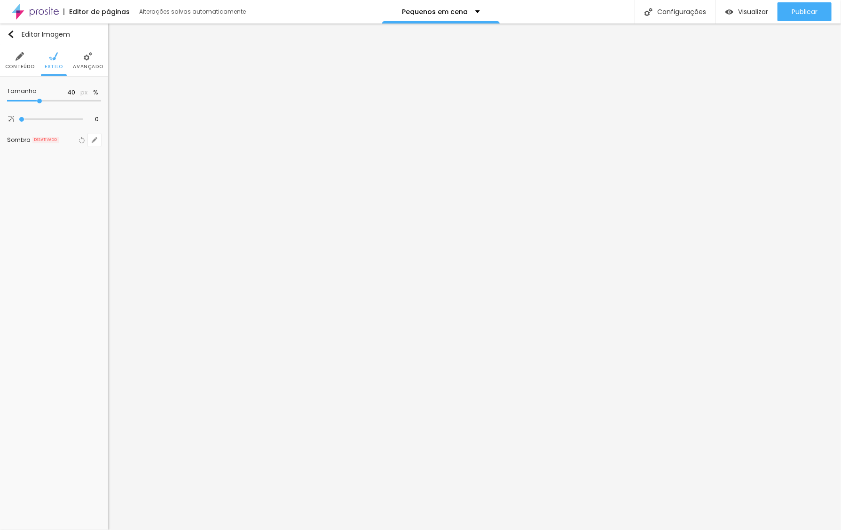
click at [39, 118] on div "Tamanho 40 px % 0 Borda arredondada Sombra DESATIVADO Voltar ao padrão" at bounding box center [54, 118] width 108 height 82
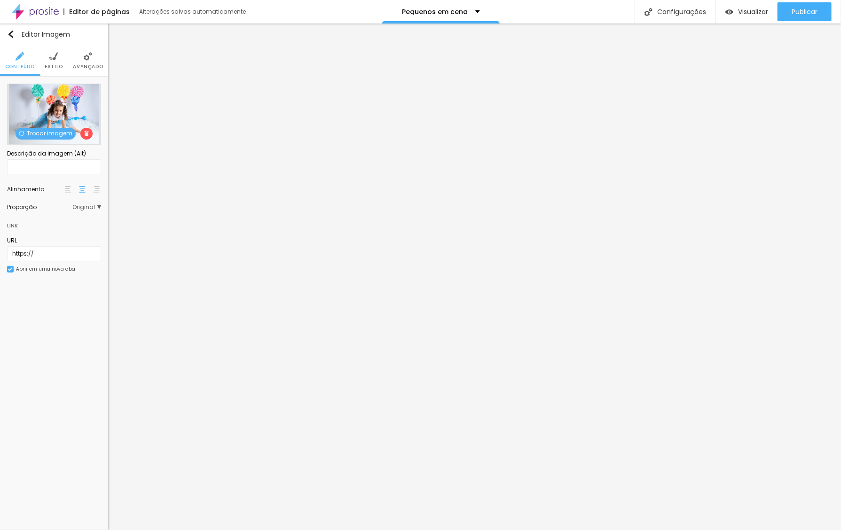
click at [55, 133] on span "Trocar imagem" at bounding box center [46, 134] width 60 height 12
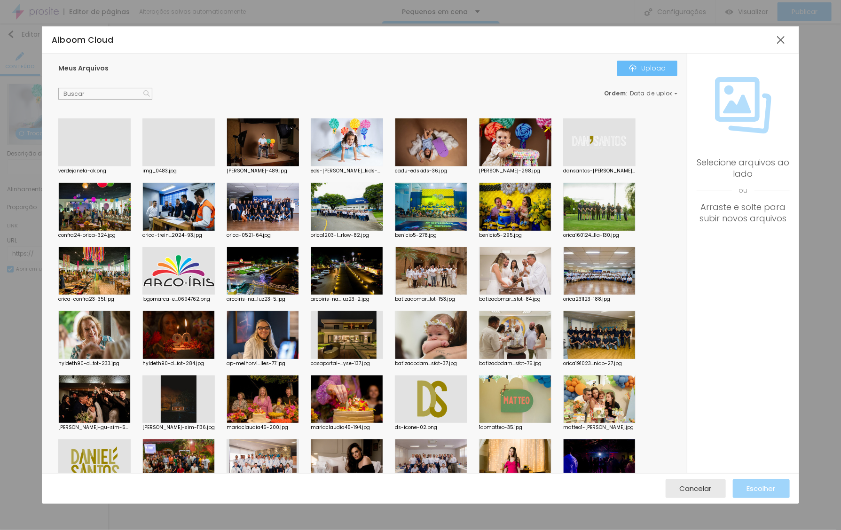
click at [659, 72] on div "Upload" at bounding box center [647, 68] width 37 height 8
